Goal: Task Accomplishment & Management: Manage account settings

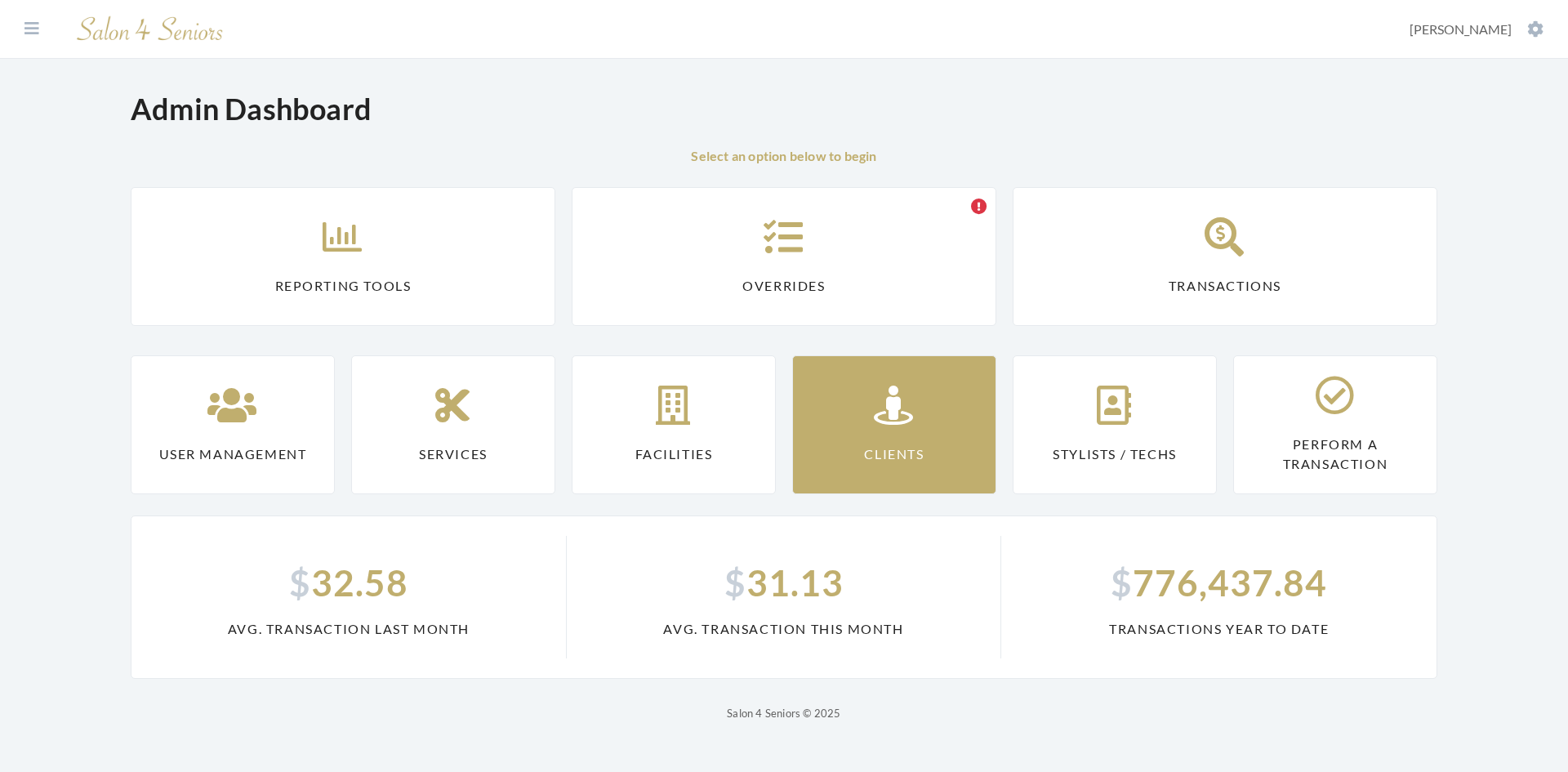
click at [830, 409] on link "Clients" at bounding box center [894, 425] width 204 height 139
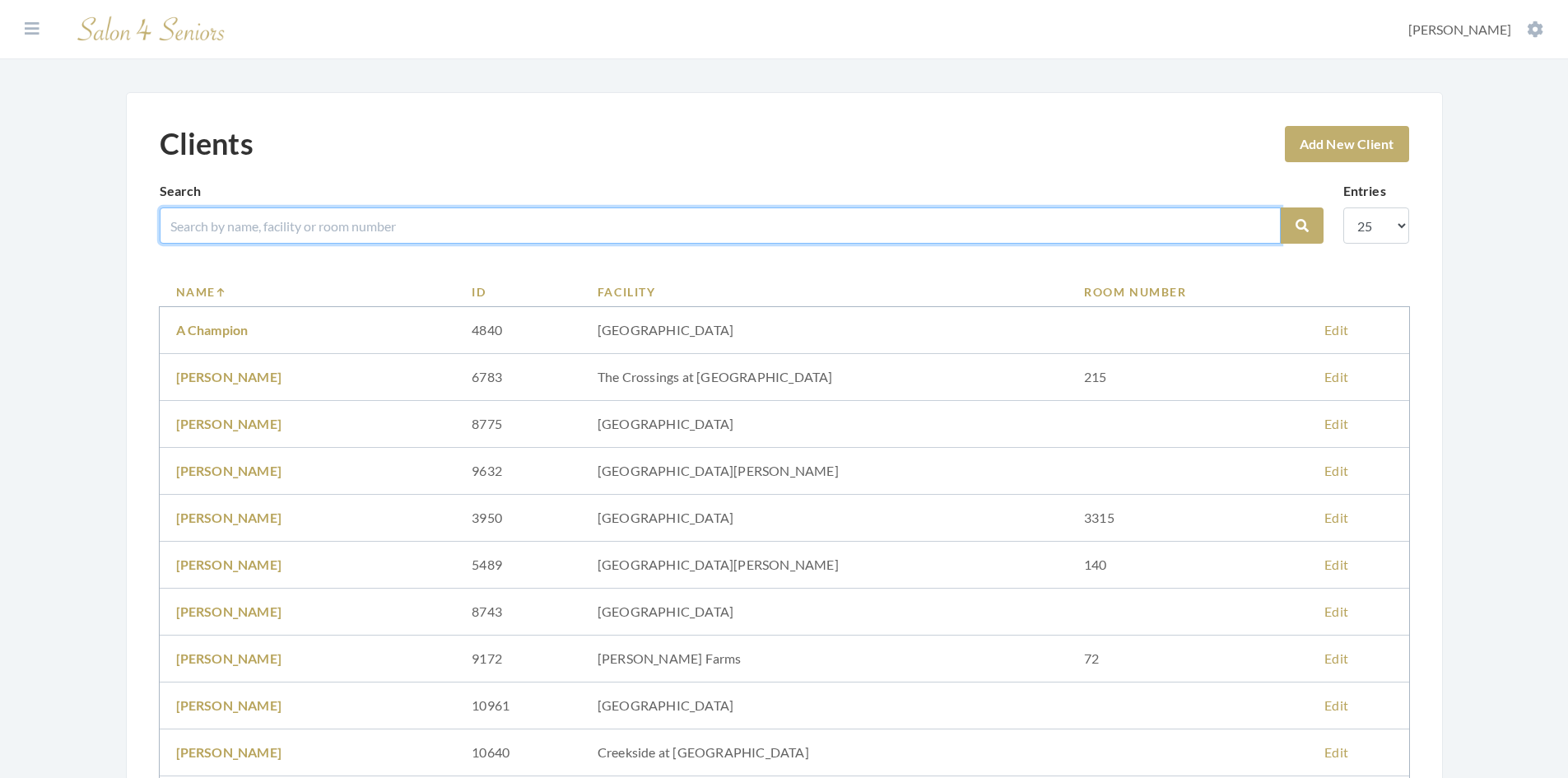
click at [222, 223] on input "search" at bounding box center [720, 226] width 1121 height 36
type input "[PERSON_NAME]"
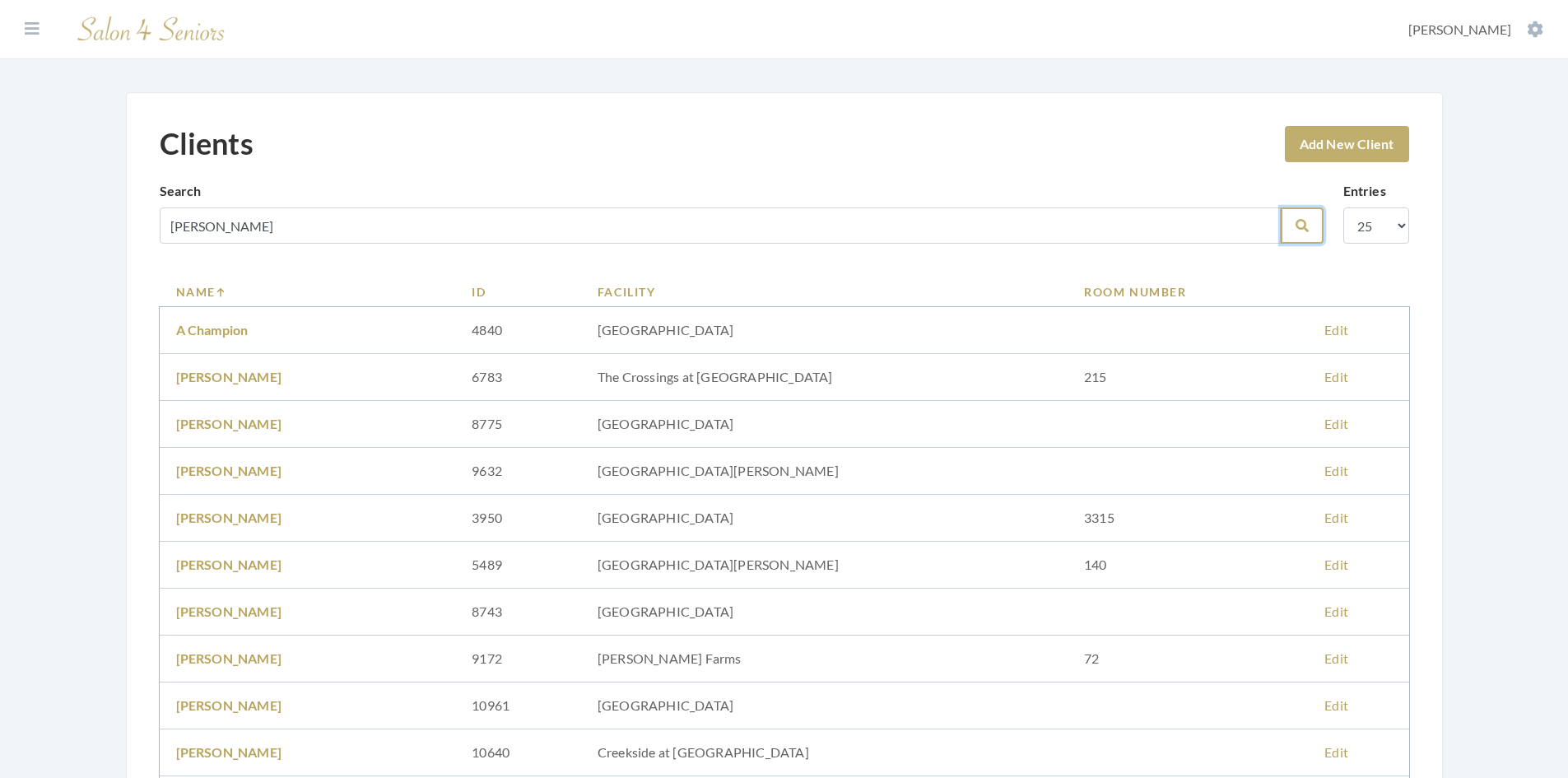
click at [1304, 227] on icon "submit" at bounding box center [1301, 225] width 13 height 13
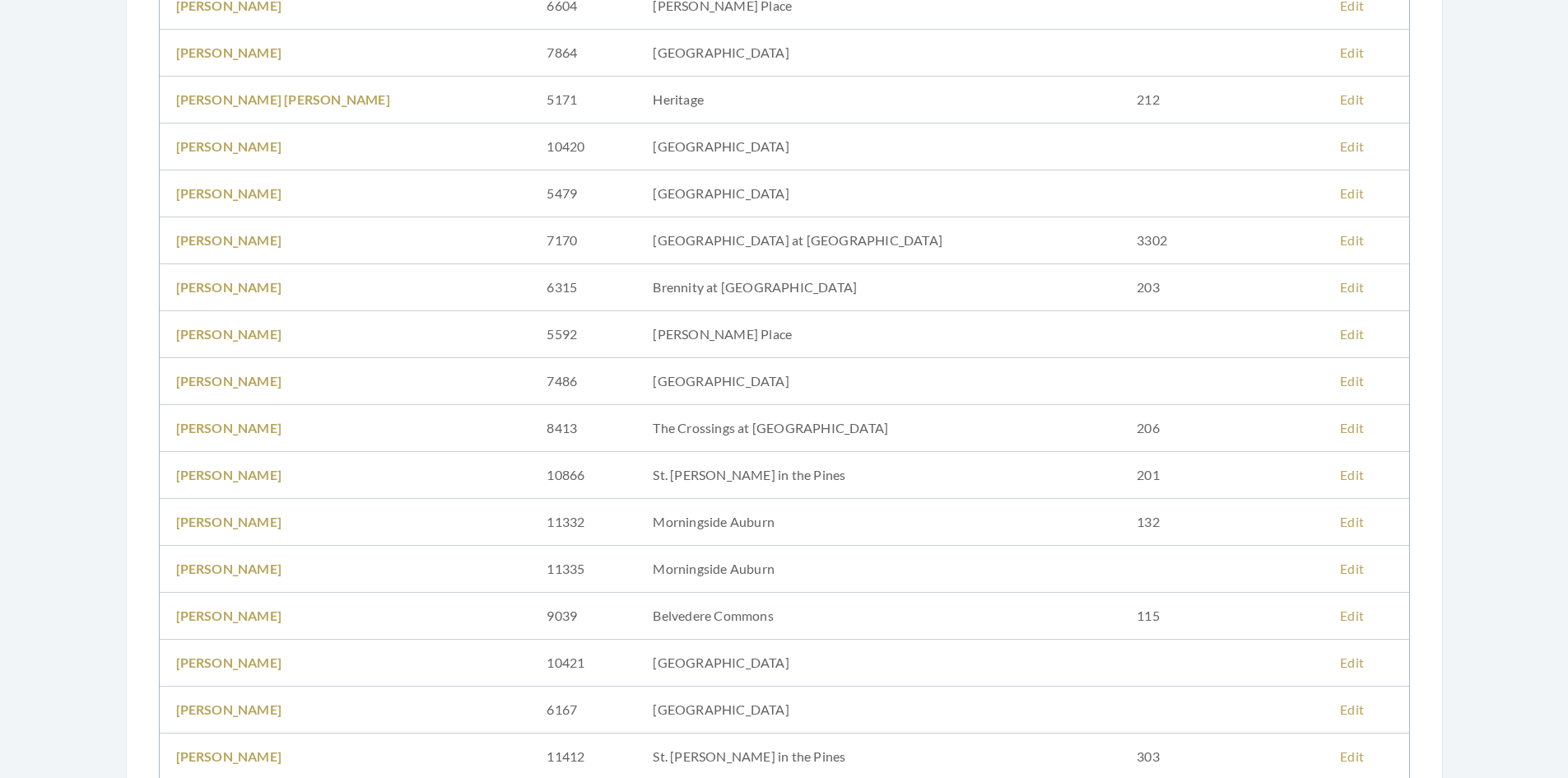
scroll to position [494, 0]
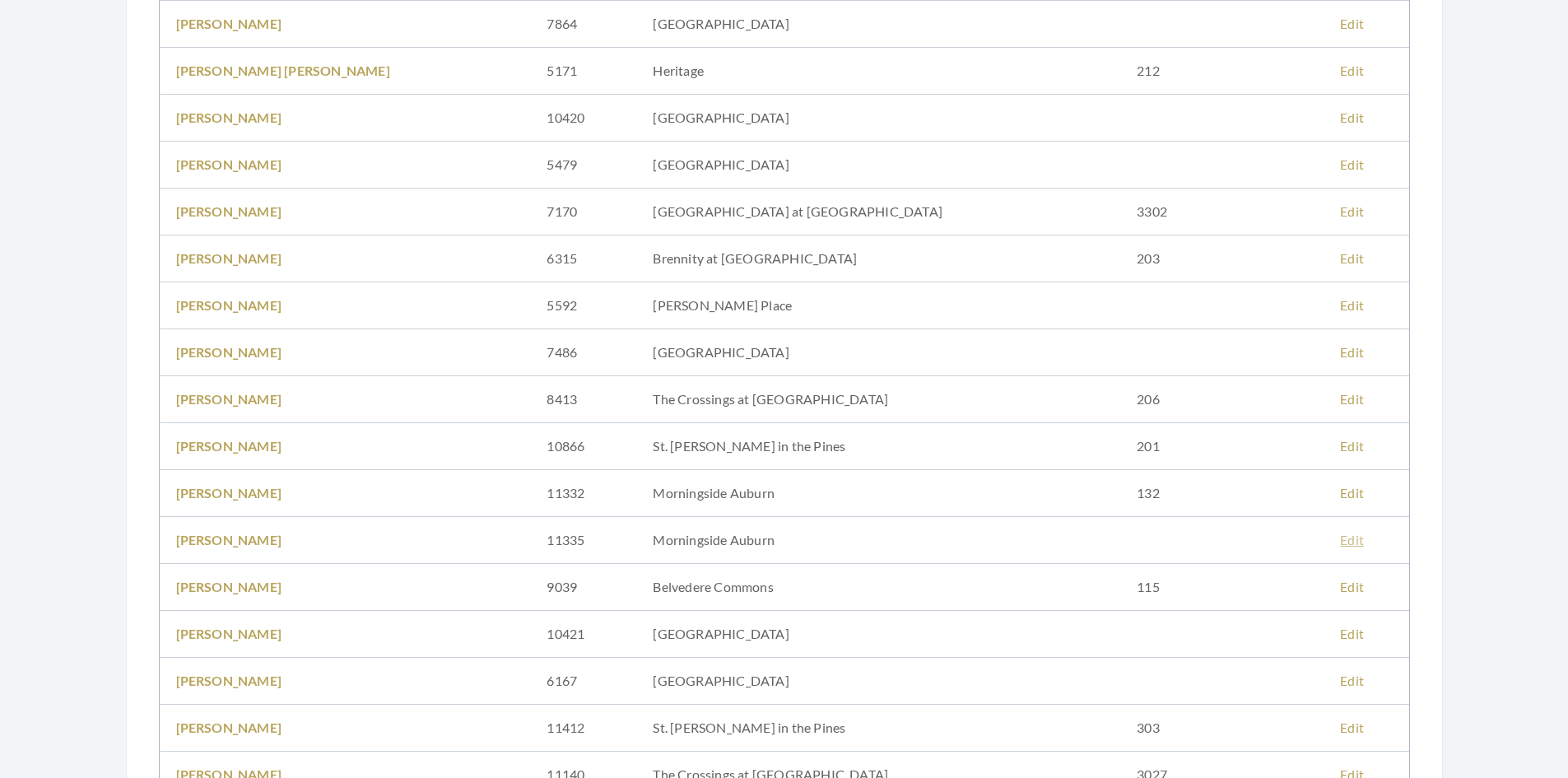
click at [1340, 542] on link "Edit" at bounding box center [1351, 540] width 24 height 16
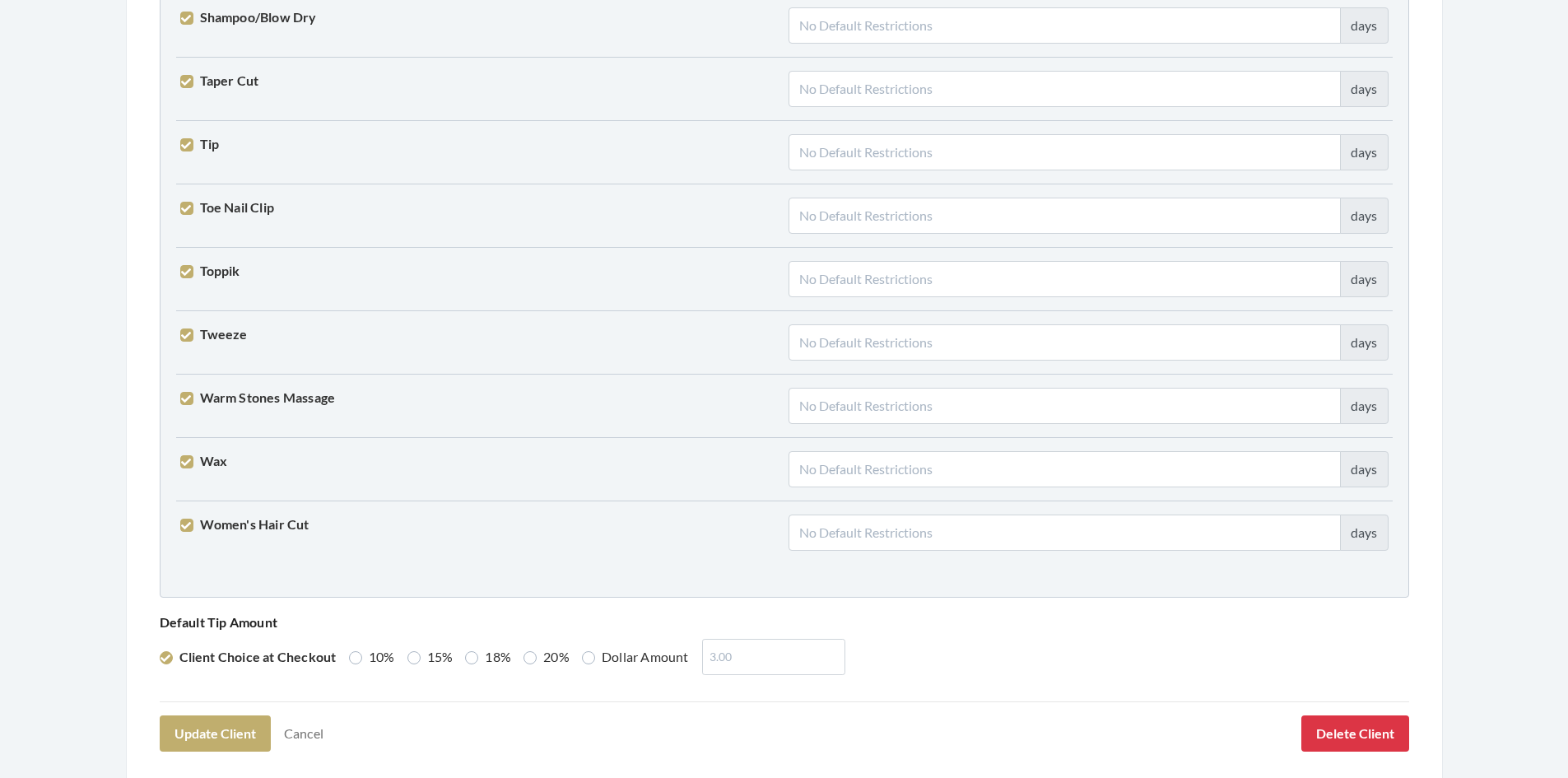
scroll to position [4056, 0]
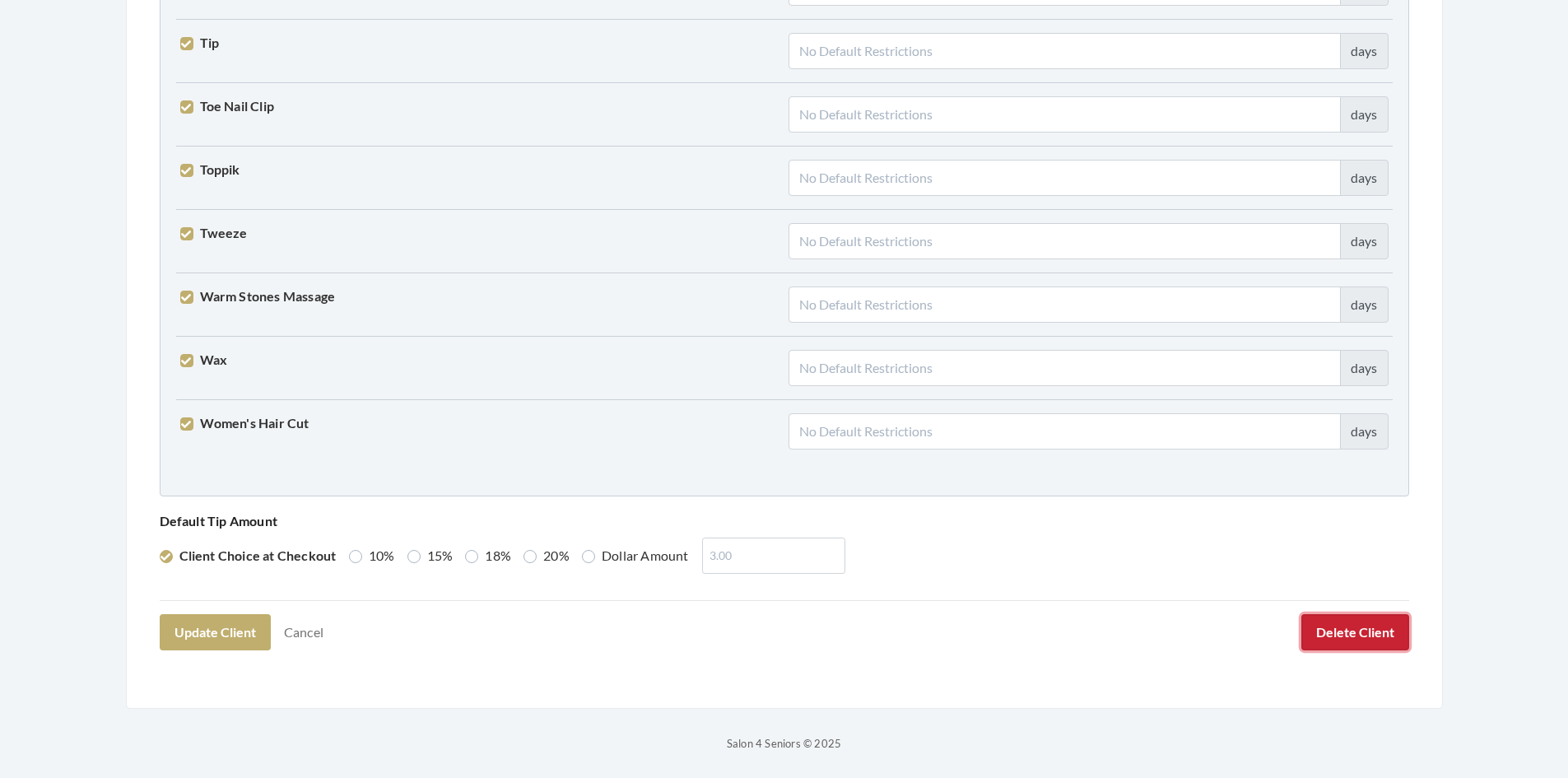
click at [1355, 641] on button "Delete Client" at bounding box center [1355, 632] width 108 height 36
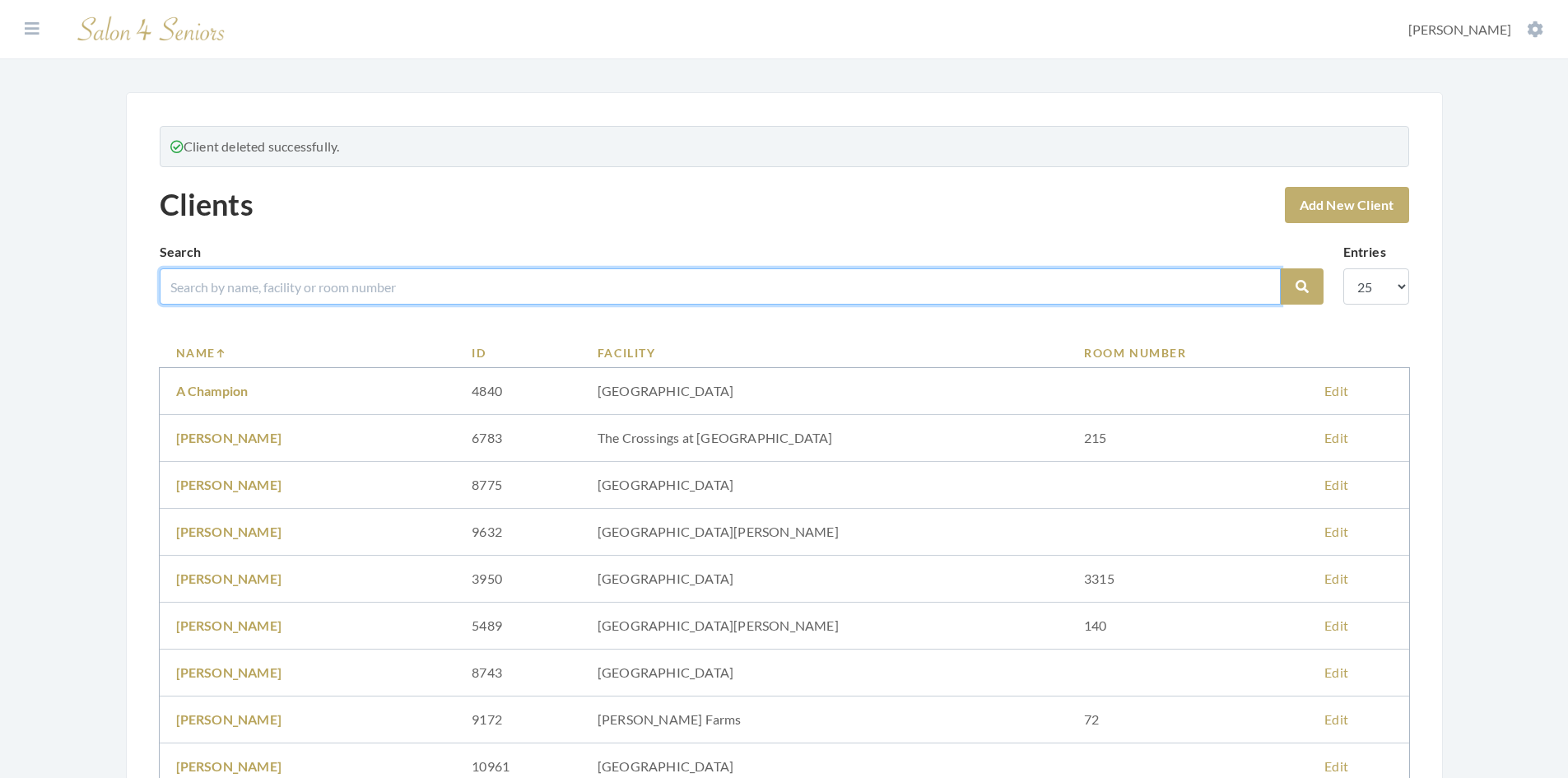
click at [495, 287] on input "search" at bounding box center [720, 287] width 1121 height 36
type input "[PERSON_NAME]"
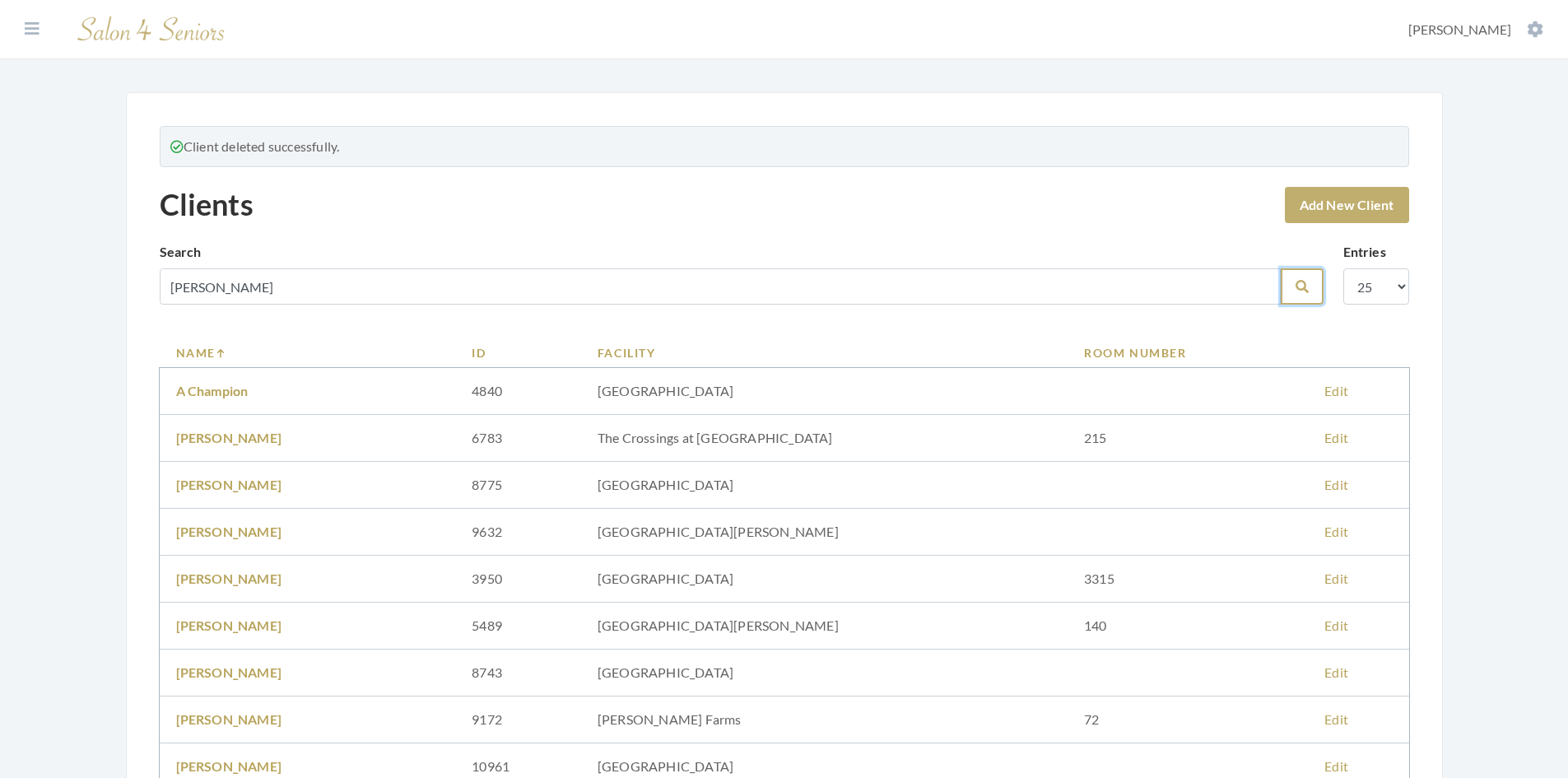
click at [1301, 290] on icon "submit" at bounding box center [1301, 286] width 13 height 13
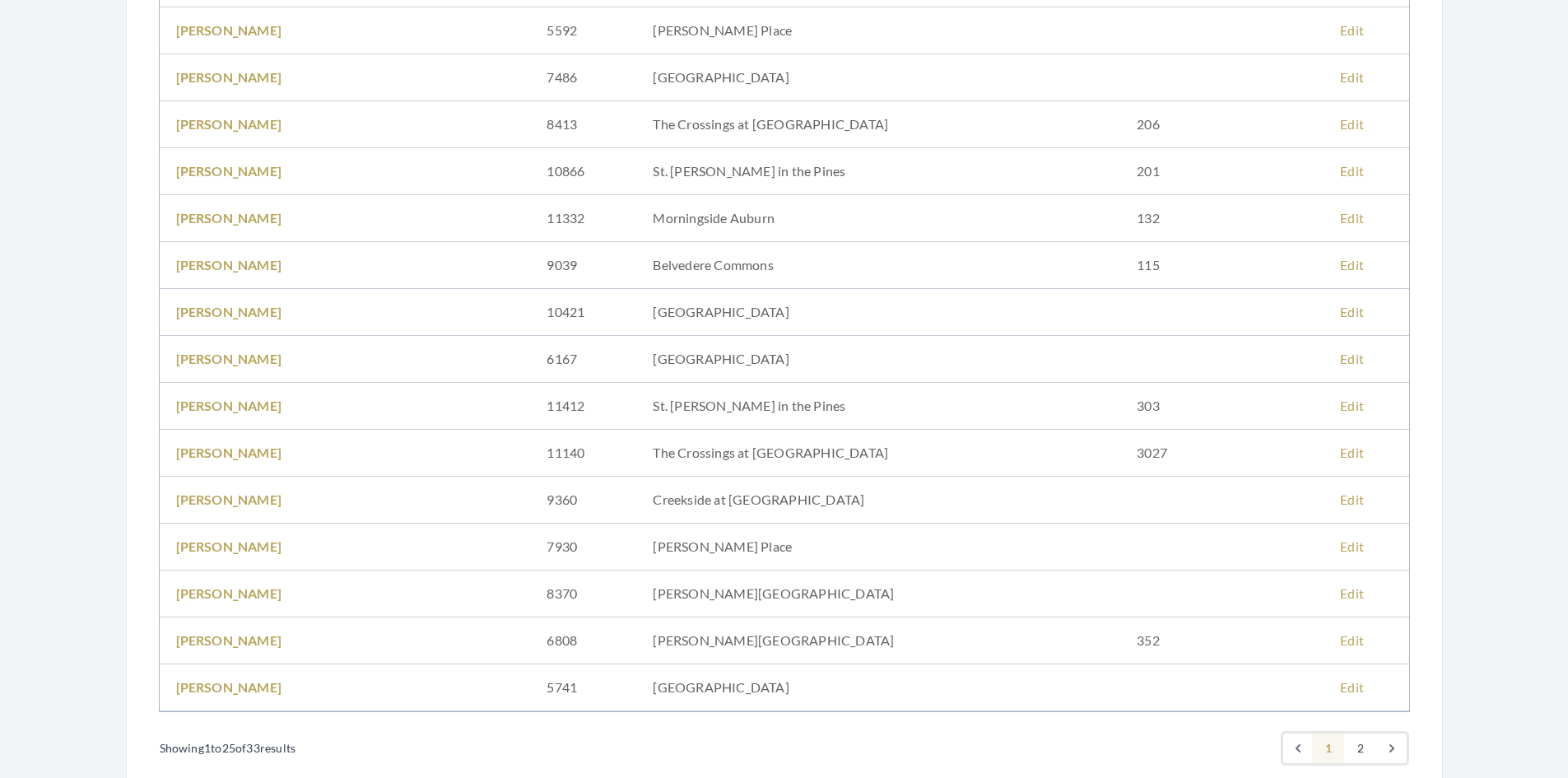
scroll to position [742, 0]
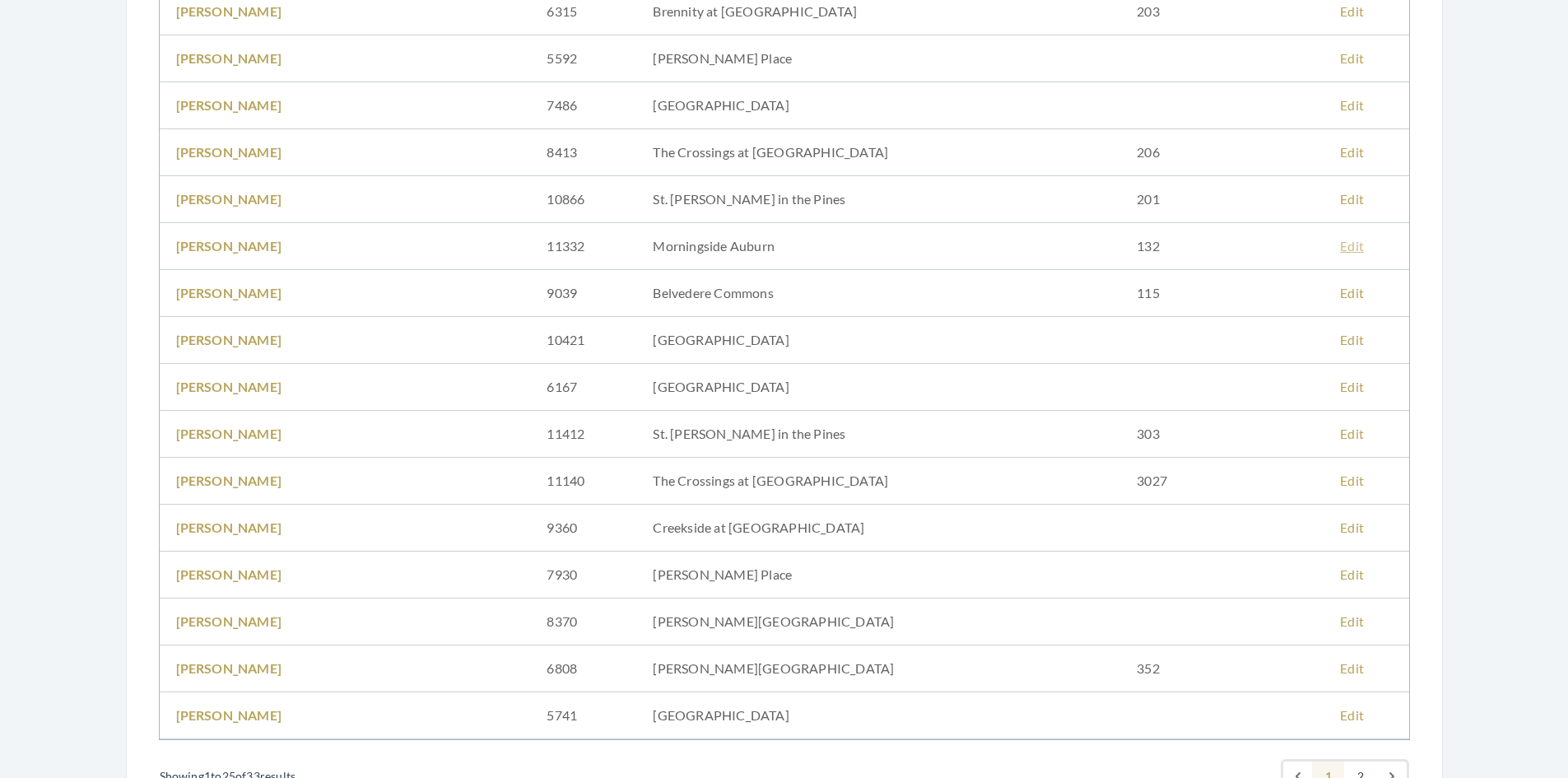
click at [1340, 246] on link "Edit" at bounding box center [1351, 246] width 24 height 16
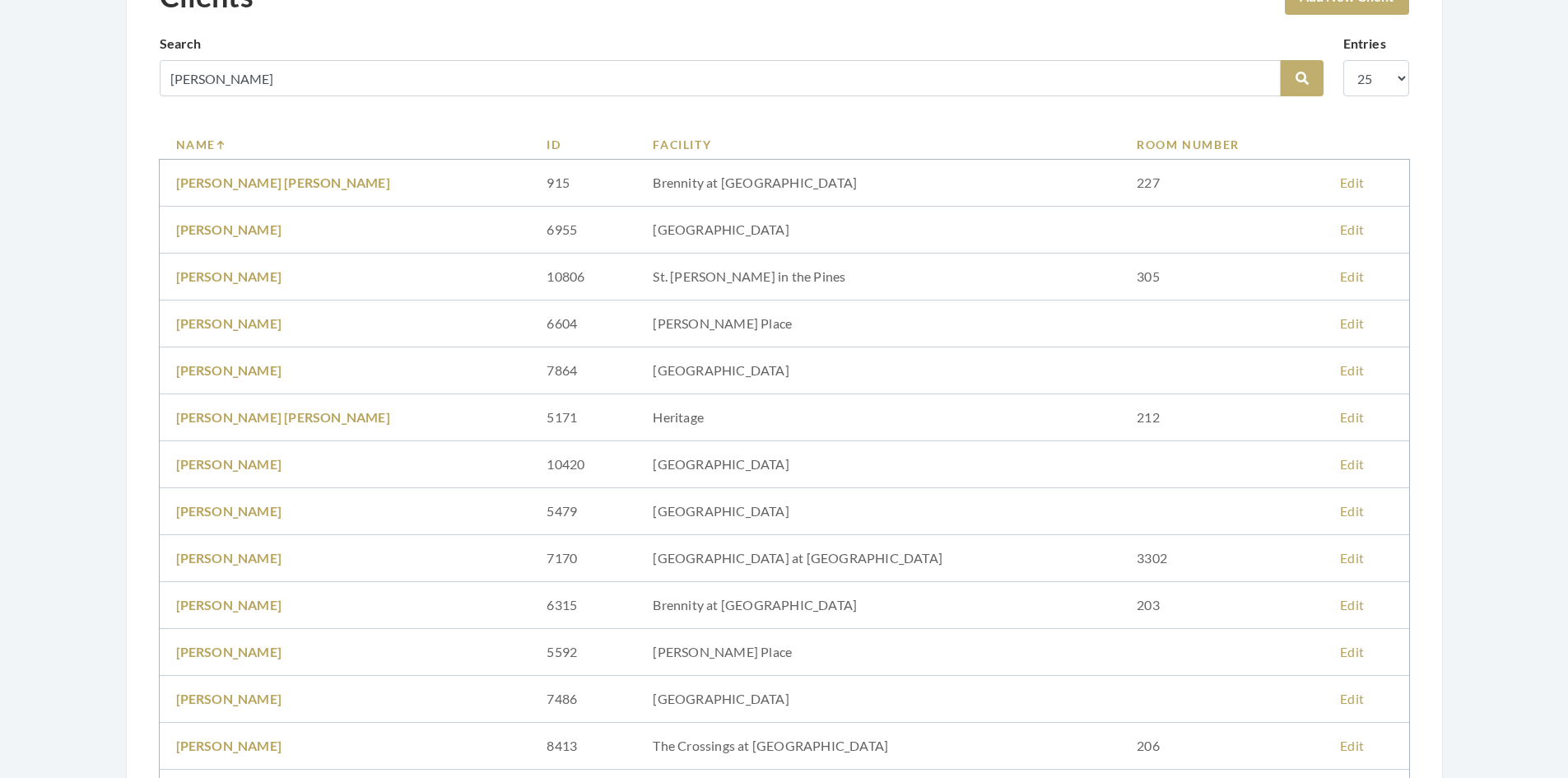
scroll to position [83, 0]
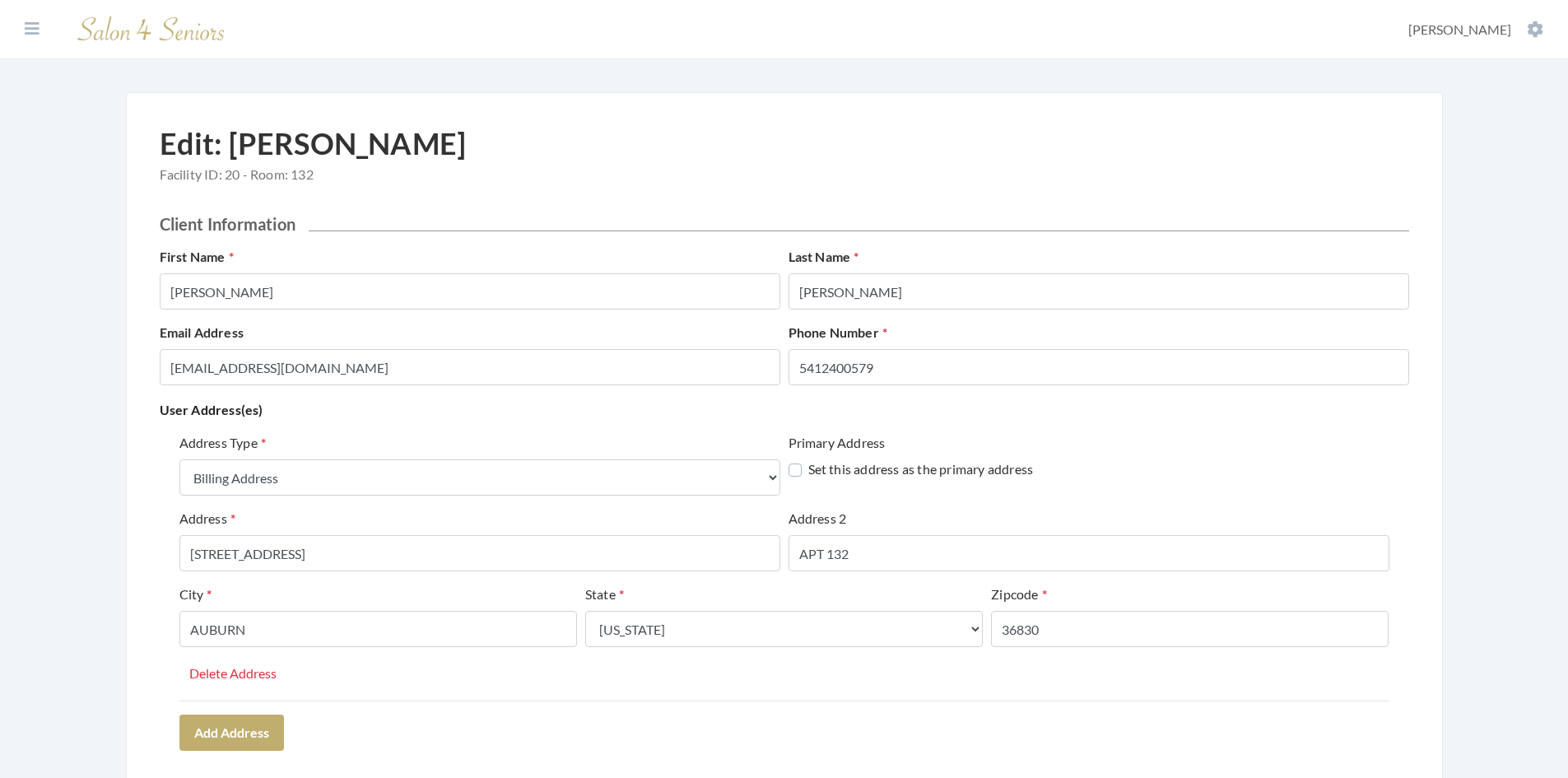
select select "billing"
select select "al"
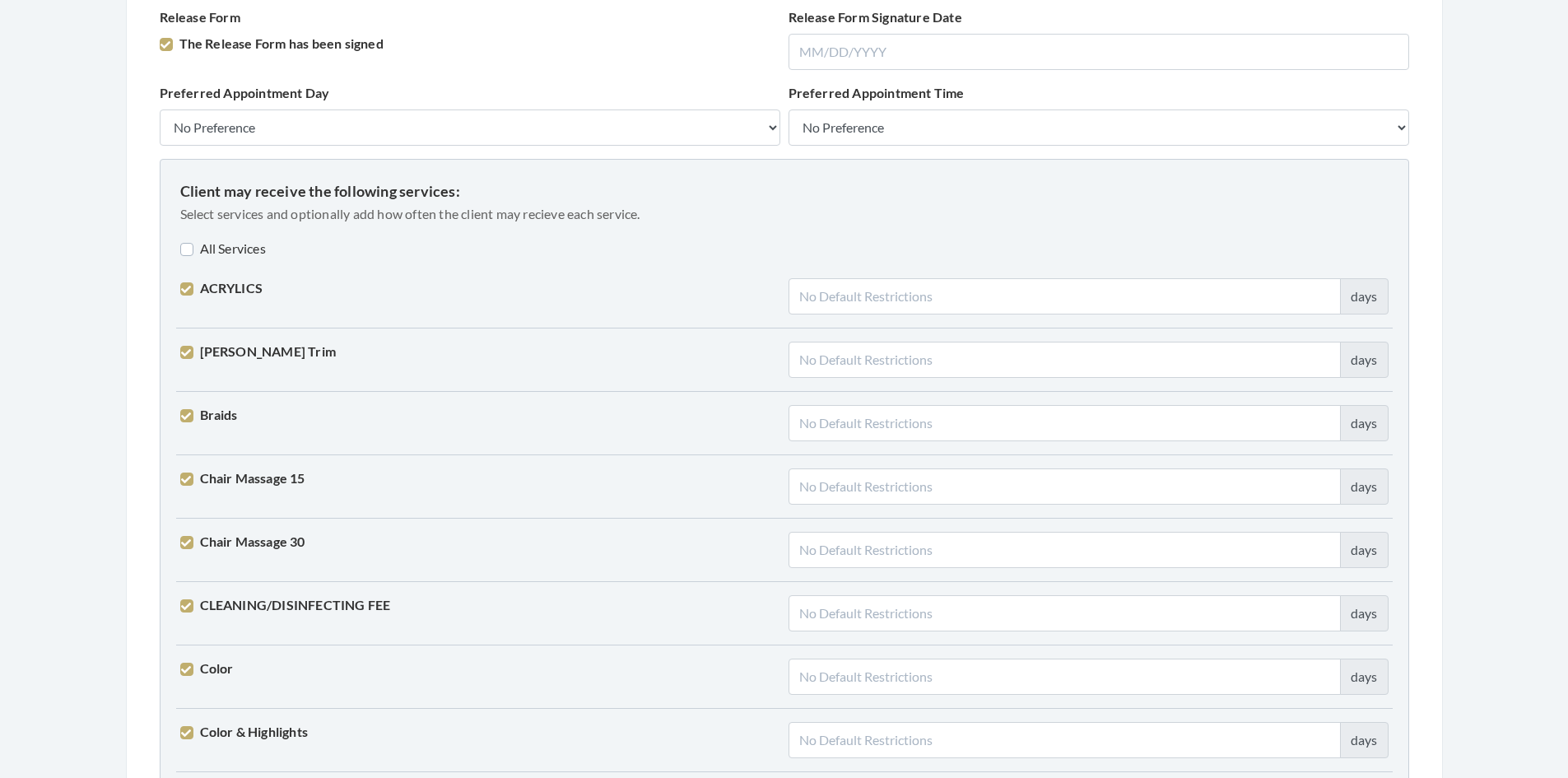
scroll to position [1235, 0]
